Goal: Book appointment/travel/reservation

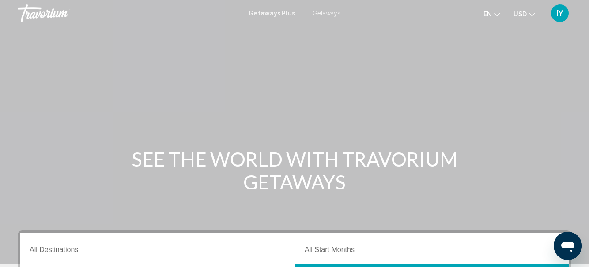
click at [327, 11] on span "Getaways" at bounding box center [327, 13] width 28 height 7
click at [326, 14] on span "Getaways" at bounding box center [327, 13] width 28 height 7
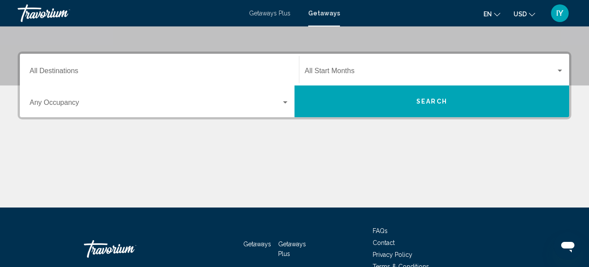
scroll to position [180, 0]
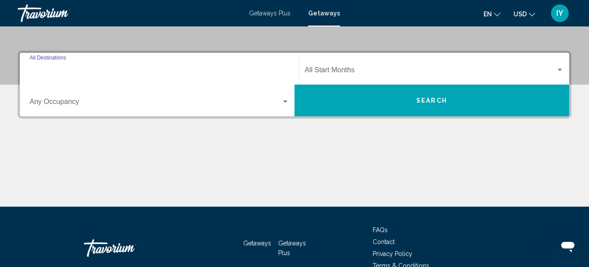
click at [38, 71] on input "Destination All Destinations" at bounding box center [160, 72] width 260 height 8
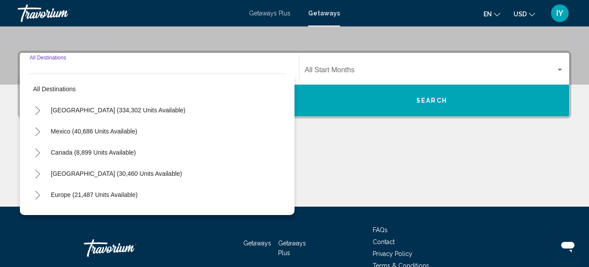
scroll to position [202, 0]
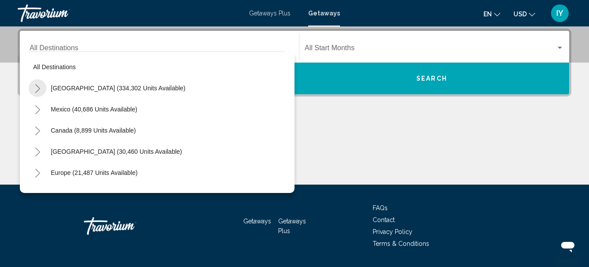
click at [38, 85] on icon "Toggle United States (334,302 units available)" at bounding box center [37, 88] width 7 height 9
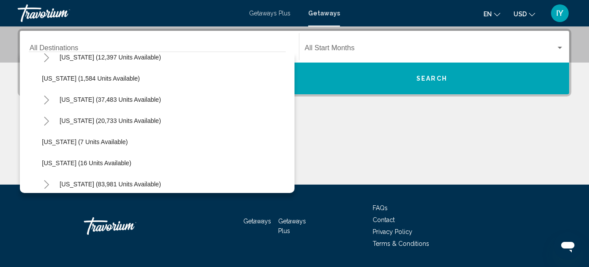
scroll to position [78, 0]
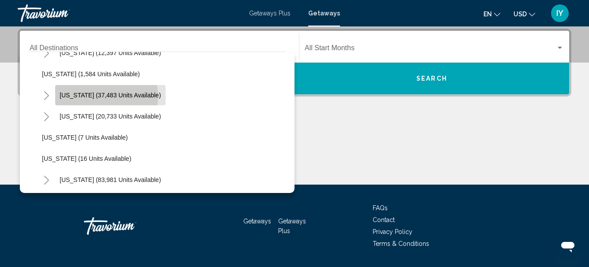
click at [83, 97] on span "[US_STATE] (37,483 units available)" at bounding box center [111, 95] width 102 height 7
type input "**********"
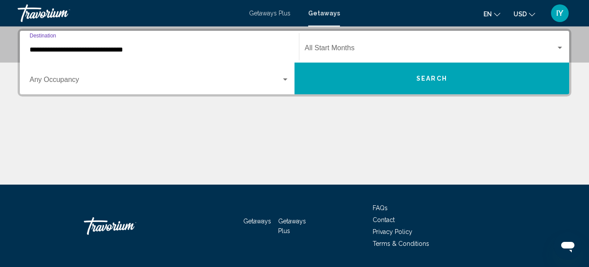
click at [559, 45] on div "Search widget" at bounding box center [560, 48] width 8 height 7
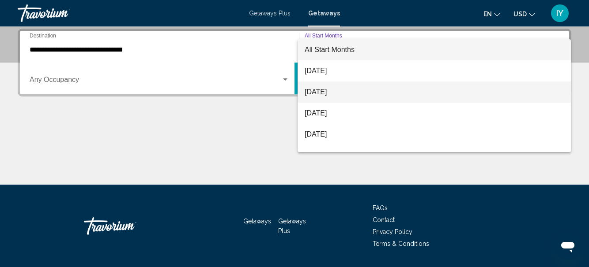
click at [358, 90] on span "[DATE]" at bounding box center [434, 92] width 259 height 21
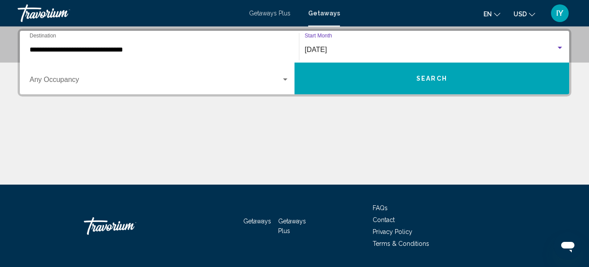
click at [423, 75] on span "Search" at bounding box center [431, 78] width 31 height 7
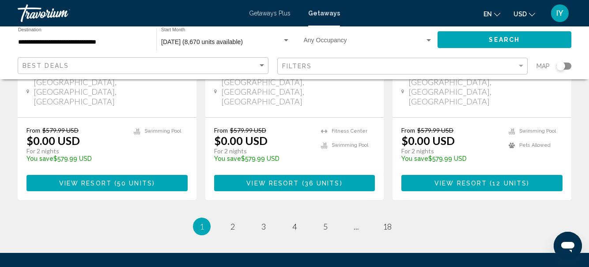
scroll to position [1265, 0]
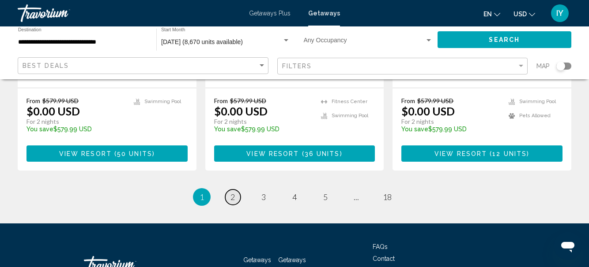
click at [231, 192] on span "2" at bounding box center [232, 197] width 4 height 10
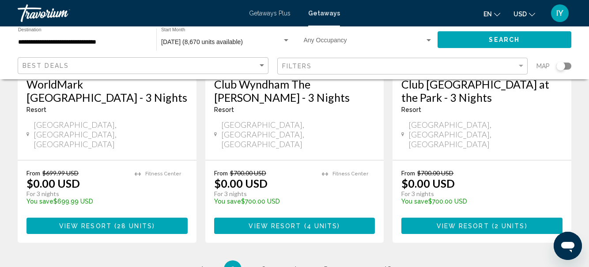
scroll to position [1220, 0]
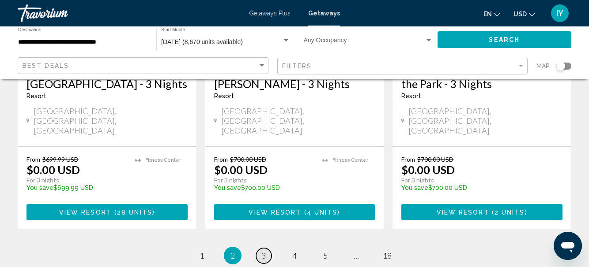
click at [266, 249] on link "page 3" at bounding box center [263, 256] width 15 height 15
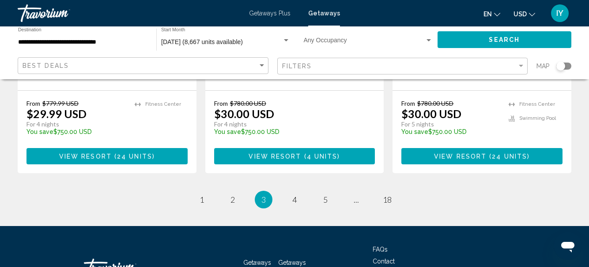
scroll to position [1265, 0]
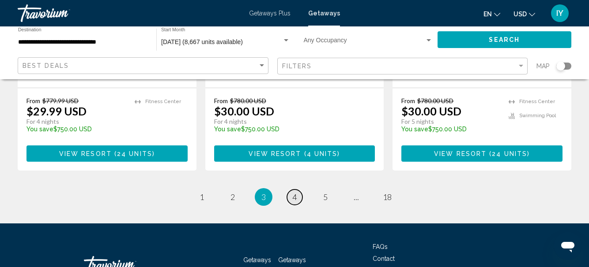
click at [293, 192] on span "4" at bounding box center [294, 197] width 4 height 10
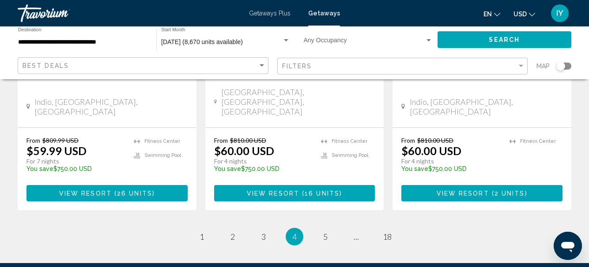
scroll to position [1228, 0]
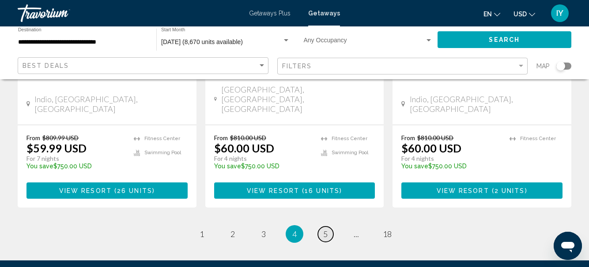
click at [325, 230] on span "5" at bounding box center [325, 235] width 4 height 10
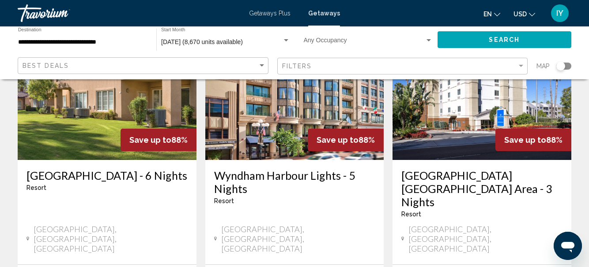
scroll to position [1238, 0]
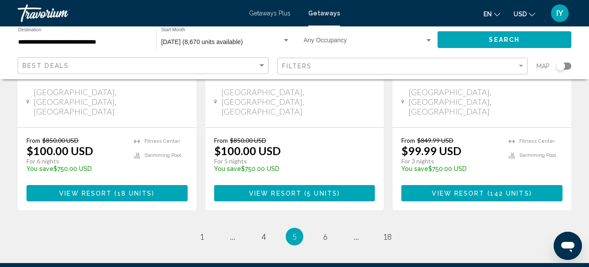
click at [323, 13] on span "Getaways" at bounding box center [324, 13] width 32 height 7
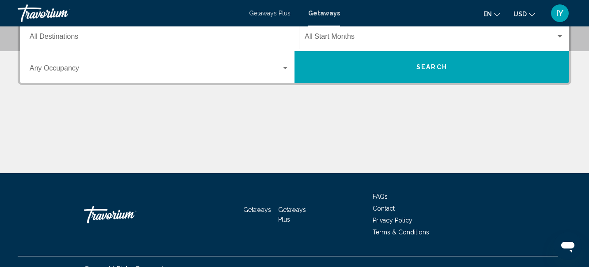
scroll to position [216, 0]
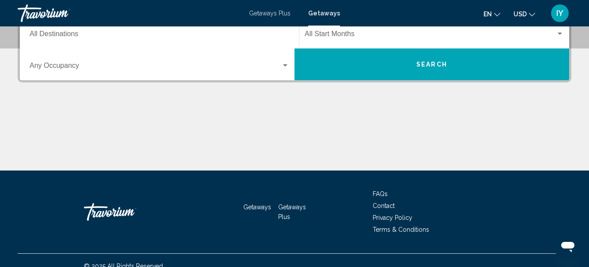
click at [35, 34] on input "Destination All Destinations" at bounding box center [160, 36] width 260 height 8
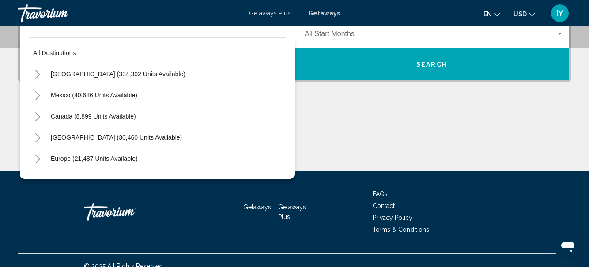
scroll to position [202, 0]
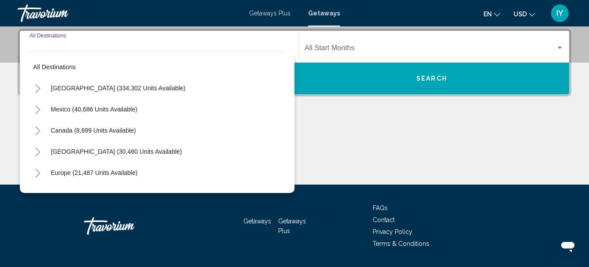
click at [40, 90] on icon "Toggle United States (334,302 units available)" at bounding box center [37, 88] width 7 height 9
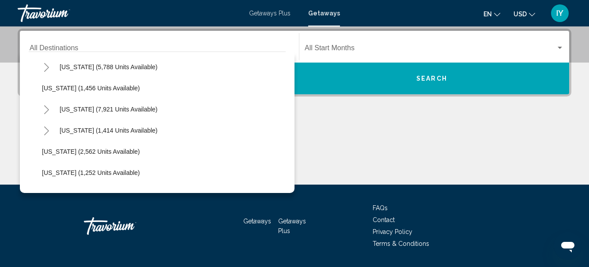
scroll to position [513, 0]
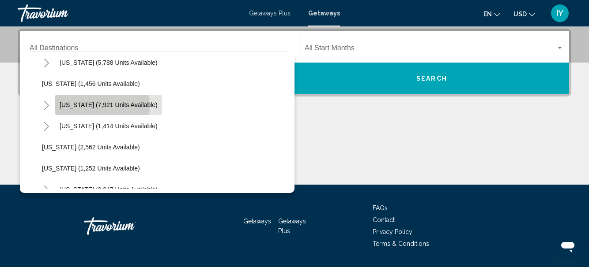
click at [66, 105] on span "[US_STATE] (7,921 units available)" at bounding box center [109, 105] width 98 height 7
type input "**********"
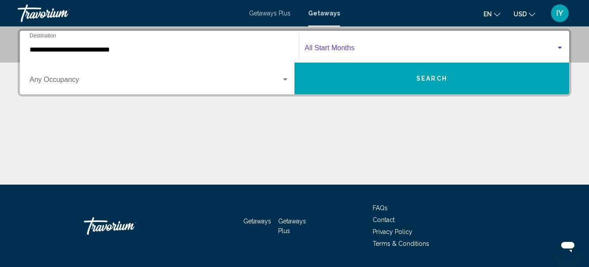
click at [557, 47] on div "Search widget" at bounding box center [559, 48] width 4 height 2
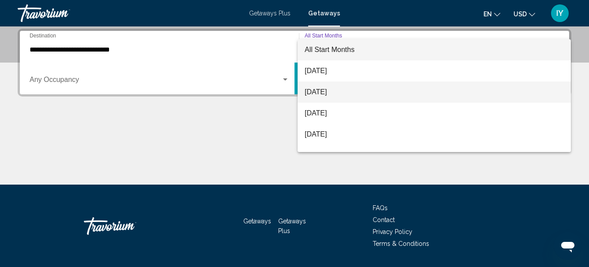
click at [351, 95] on span "[DATE]" at bounding box center [434, 92] width 259 height 21
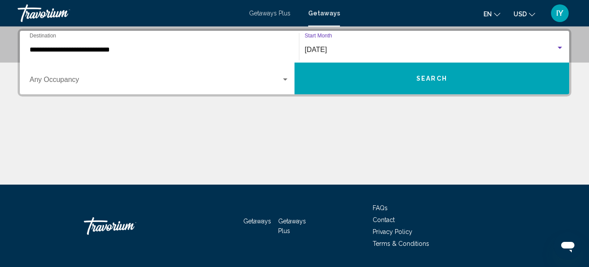
click at [426, 80] on span "Search" at bounding box center [431, 78] width 31 height 7
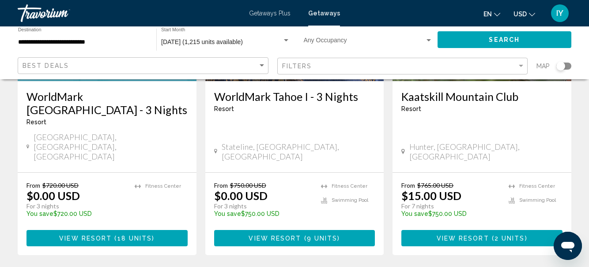
scroll to position [1212, 0]
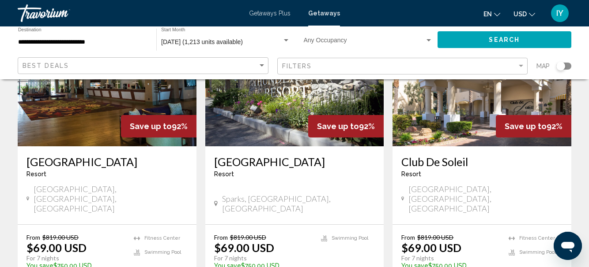
scroll to position [1143, 0]
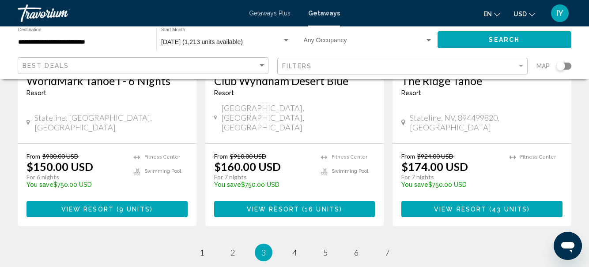
scroll to position [1239, 0]
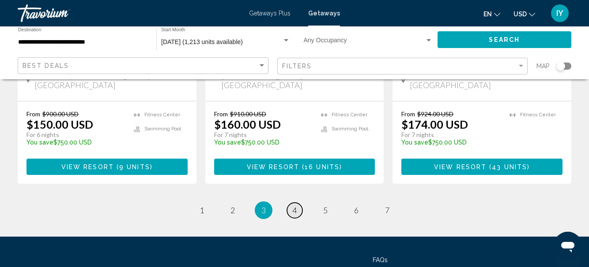
click at [296, 206] on span "4" at bounding box center [294, 211] width 4 height 10
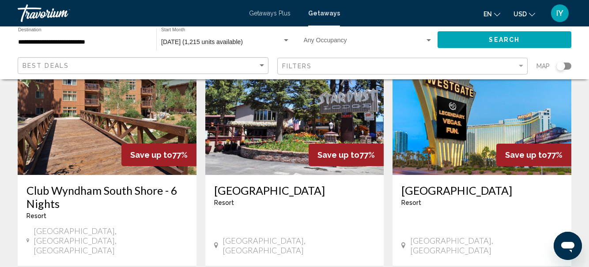
scroll to position [1065, 0]
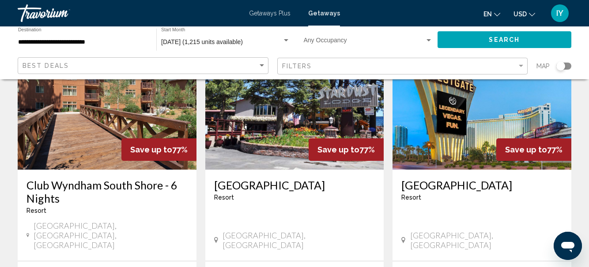
click at [122, 179] on h3 "Club Wyndham South Shore - 6 Nights" at bounding box center [106, 192] width 161 height 26
